Goal: Information Seeking & Learning: Check status

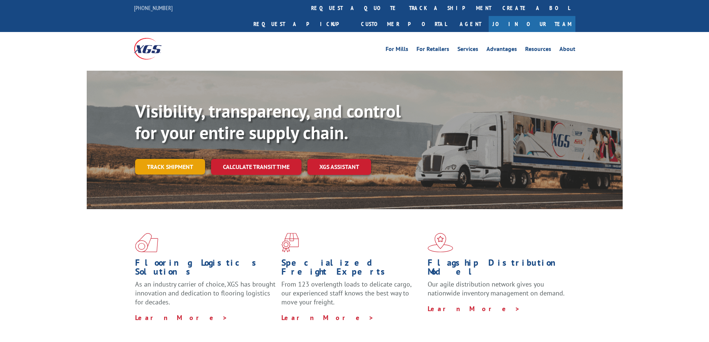
click at [180, 159] on link "Track shipment" at bounding box center [170, 167] width 70 height 16
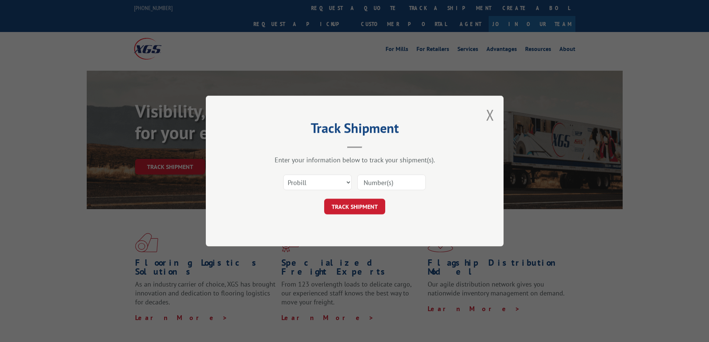
paste input "17386358"
type input "17386358"
click at [350, 217] on div "Track Shipment Enter your information below to track your shipment(s). Select c…" at bounding box center [355, 171] width 298 height 151
click at [353, 209] on button "TRACK SHIPMENT" at bounding box center [354, 207] width 61 height 16
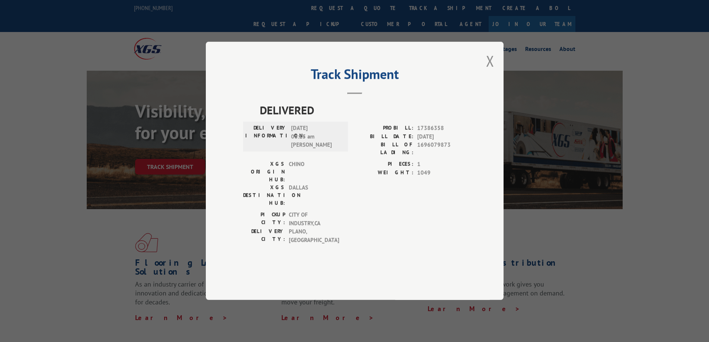
click at [297, 119] on span "DELIVERED" at bounding box center [363, 110] width 206 height 17
click at [305, 150] on span "[DATE] 08:15 am [PERSON_NAME]" at bounding box center [316, 136] width 50 height 25
click at [318, 189] on span "DALLAS" at bounding box center [314, 195] width 50 height 23
drag, startPoint x: 371, startPoint y: 215, endPoint x: 406, endPoint y: 182, distance: 47.1
click at [373, 214] on div "[GEOGRAPHIC_DATA]: CITY OF INDUSTRY , CA [GEOGRAPHIC_DATA]: [GEOGRAPHIC_DATA] ,…" at bounding box center [354, 229] width 223 height 37
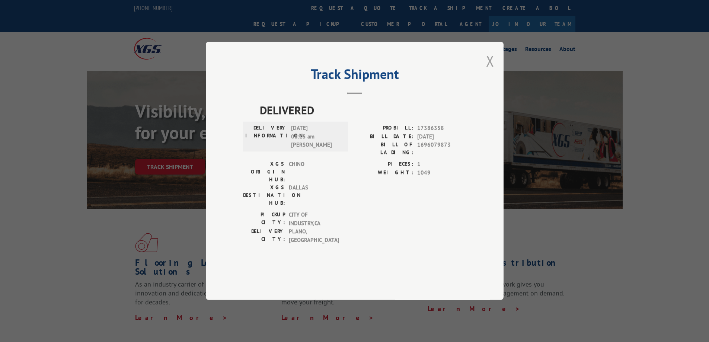
click at [489, 71] on button "Close modal" at bounding box center [490, 61] width 8 height 20
